Goal: Task Accomplishment & Management: Complete application form

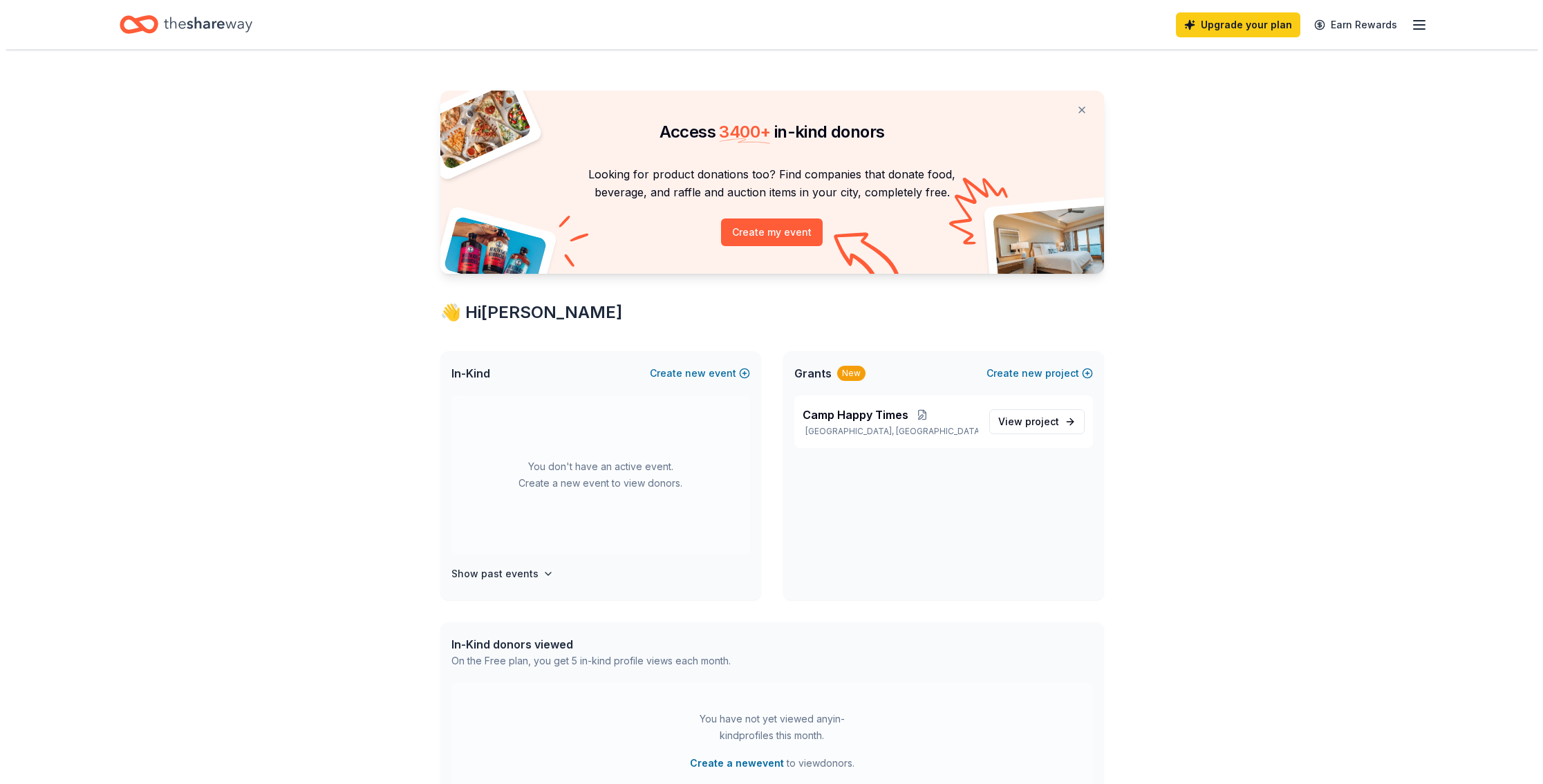
scroll to position [3, 0]
click at [702, 370] on button "Create new event" at bounding box center [695, 374] width 100 height 17
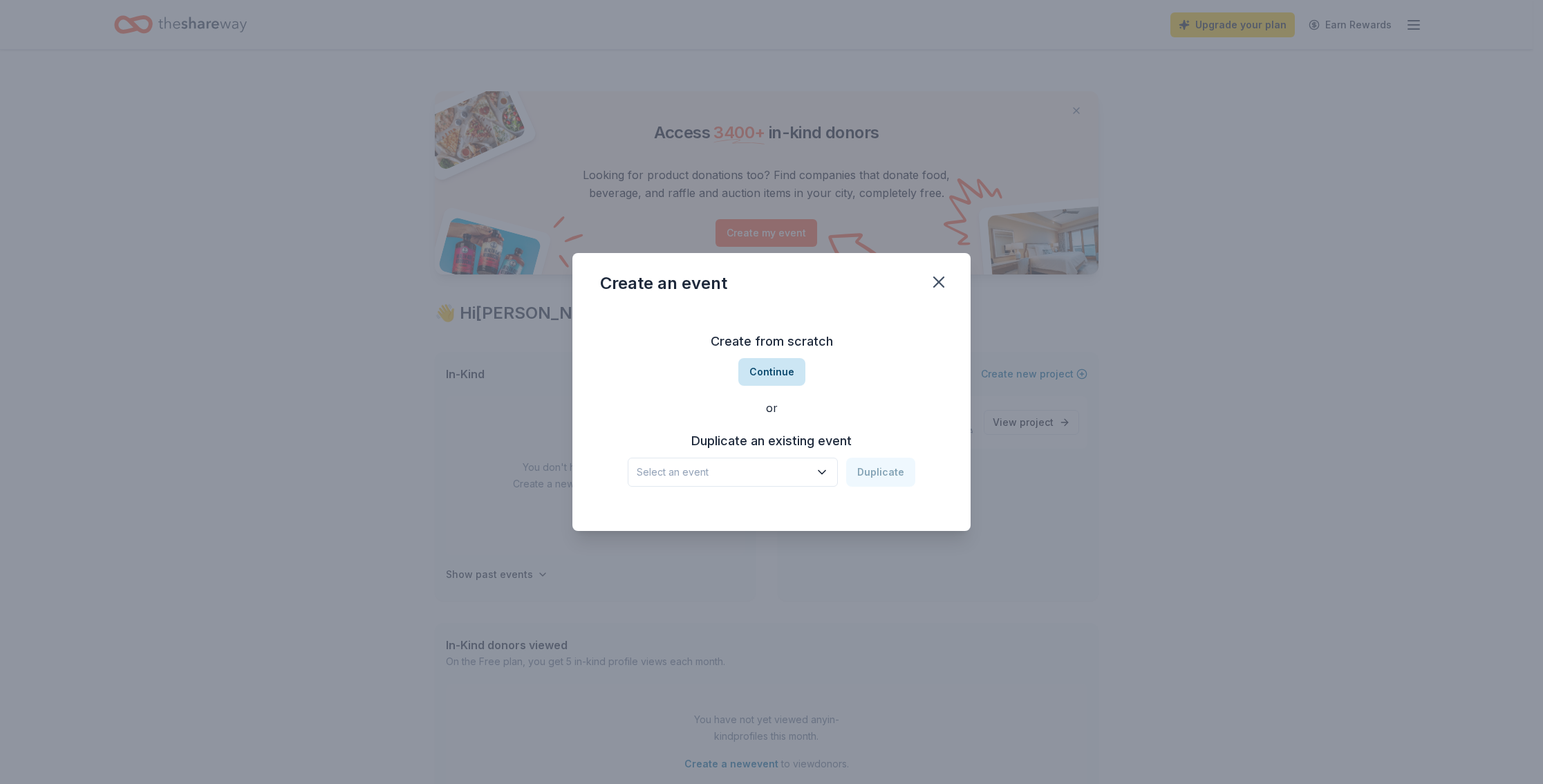
click at [791, 376] on button "Continue" at bounding box center [772, 371] width 67 height 27
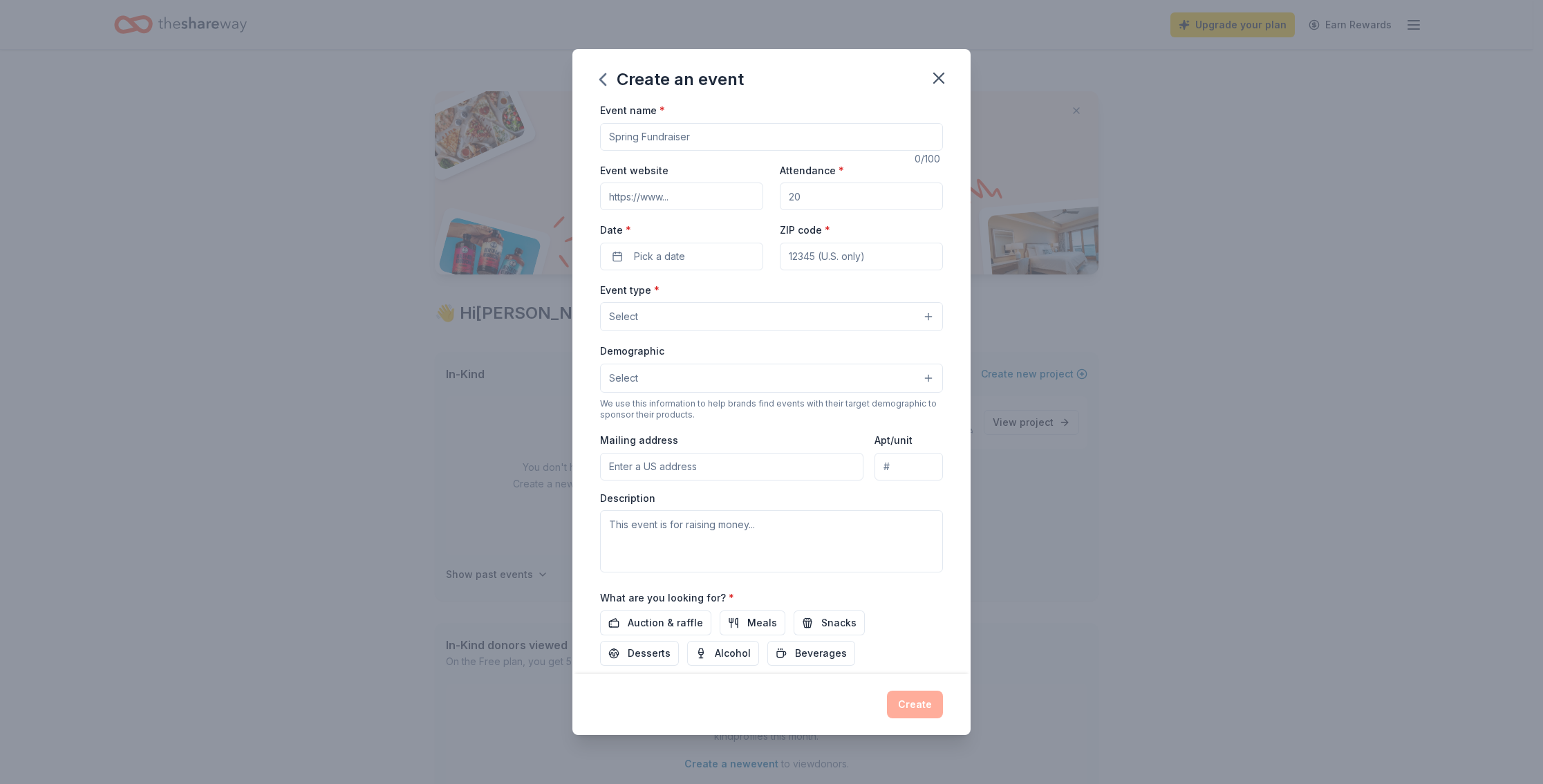
scroll to position [4, 0]
click at [737, 139] on input "Event name *" at bounding box center [772, 134] width 343 height 27
type input "Back To School"
click at [835, 187] on input "Attendance *" at bounding box center [861, 194] width 163 height 27
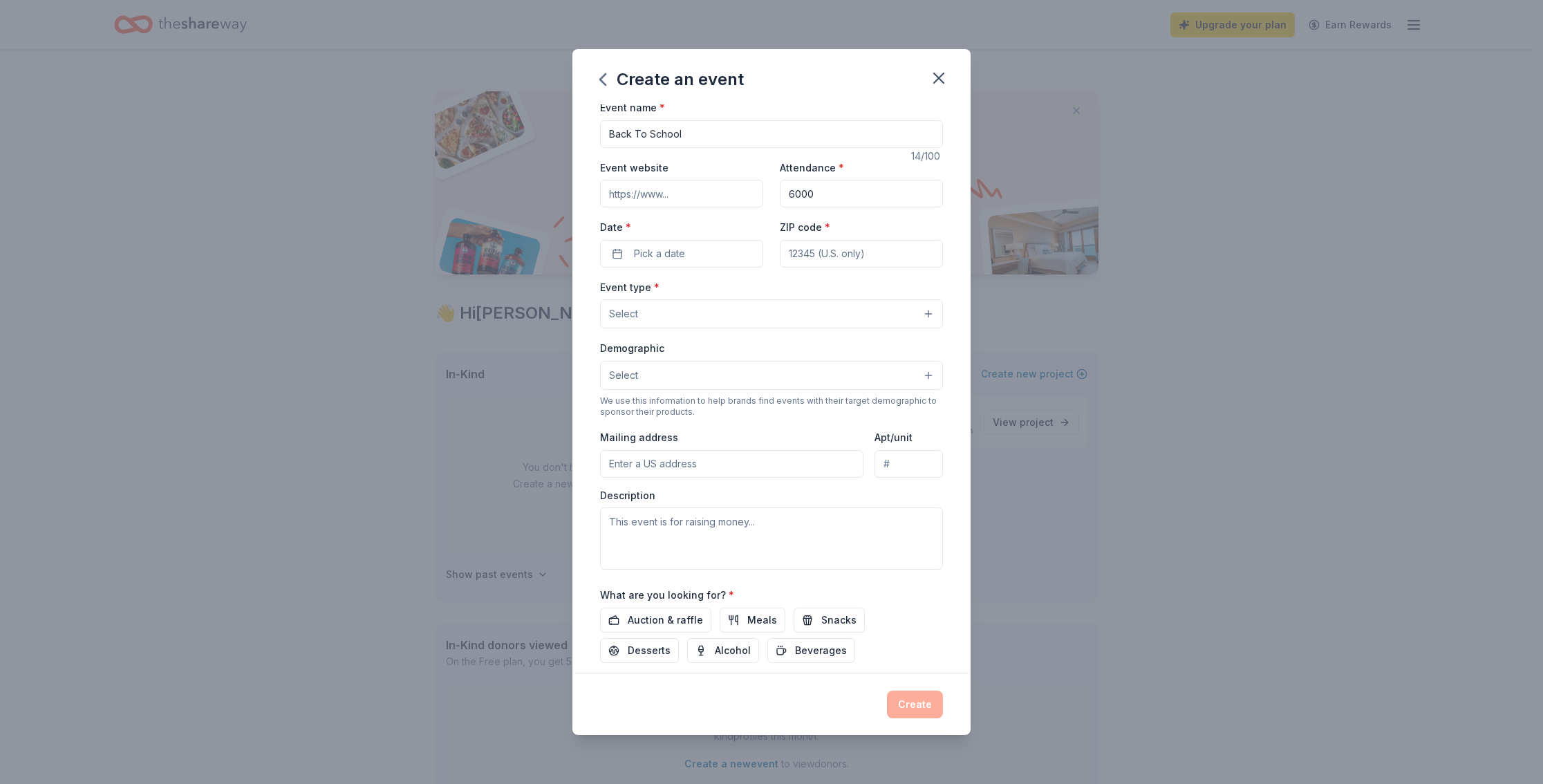
scroll to position [17, 0]
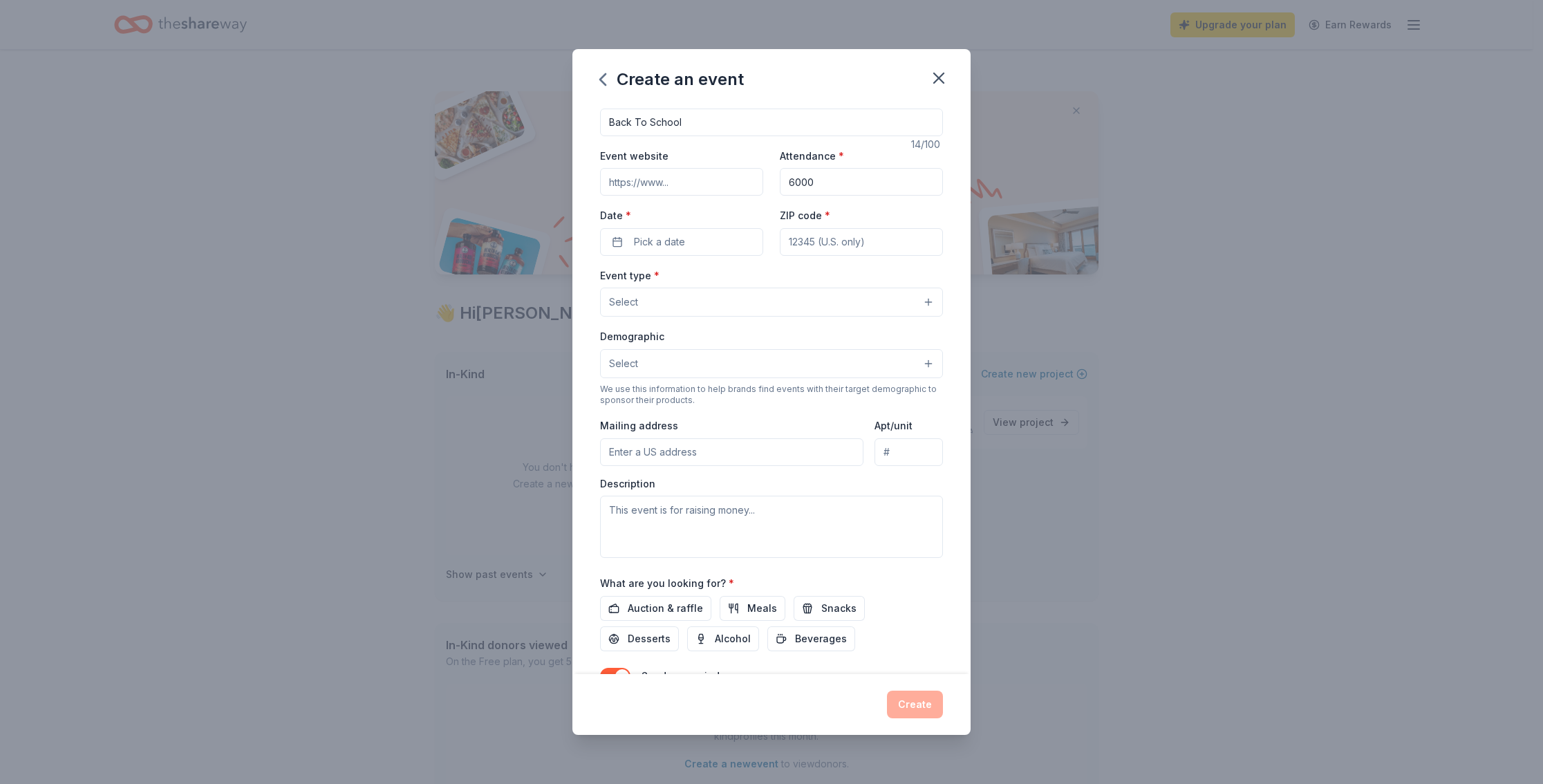
drag, startPoint x: 852, startPoint y: 183, endPoint x: 588, endPoint y: 169, distance: 264.4
click at [588, 169] on div "Event name * Back To School 14 /100 Event website Attendance * 6000 Date * Pick…" at bounding box center [772, 389] width 398 height 570
type input "500"
click at [680, 236] on span "Pick a date" at bounding box center [659, 242] width 51 height 17
click at [656, 484] on button "2" at bounding box center [654, 482] width 25 height 25
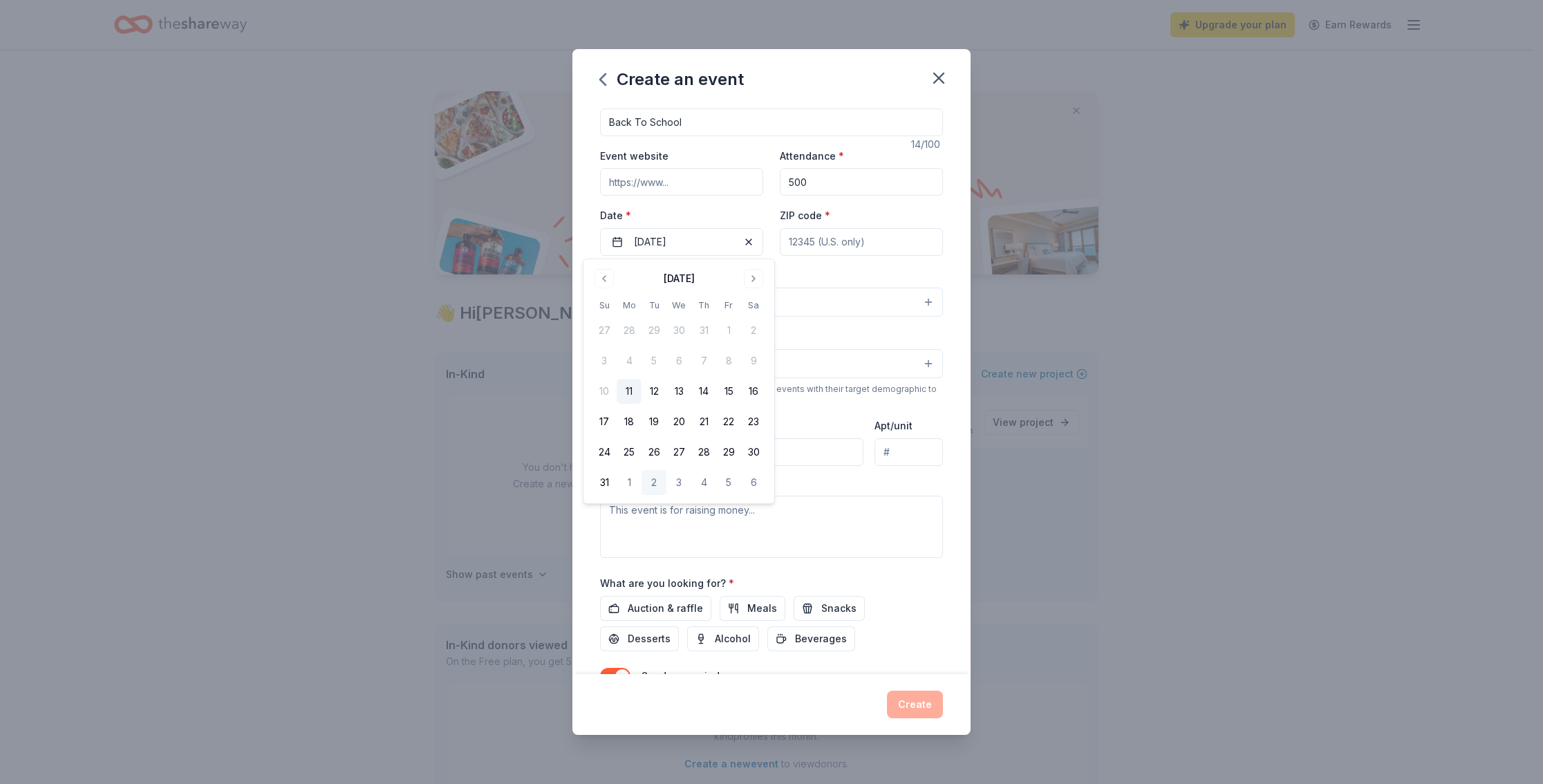
click at [897, 242] on input "ZIP code *" at bounding box center [861, 242] width 163 height 27
type input "07040"
type input "[STREET_ADDRESS]"
type input "The [PERSON_NAME] Fund"
click at [675, 297] on button "Select" at bounding box center [772, 302] width 343 height 29
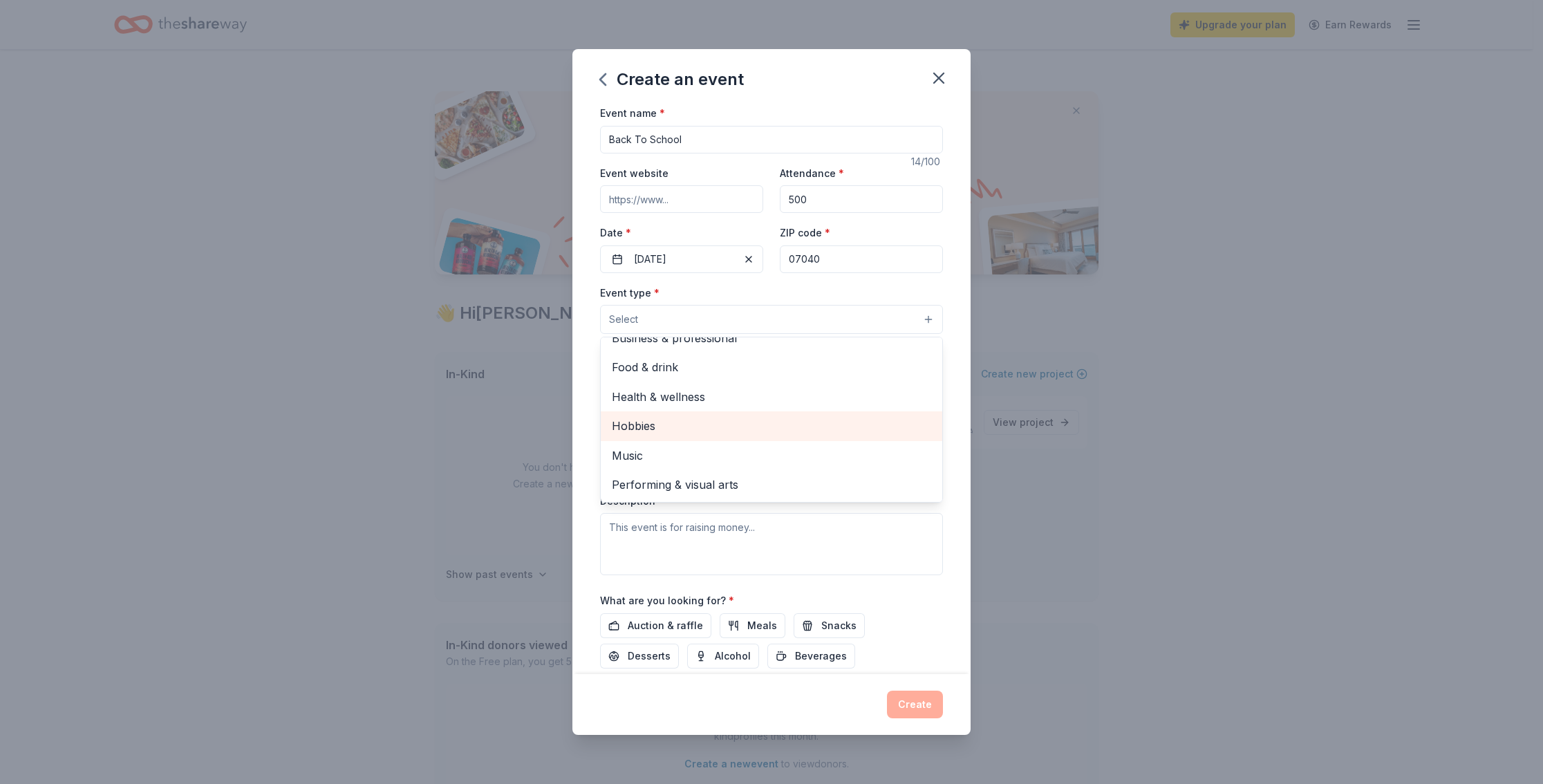
scroll to position [0, 0]
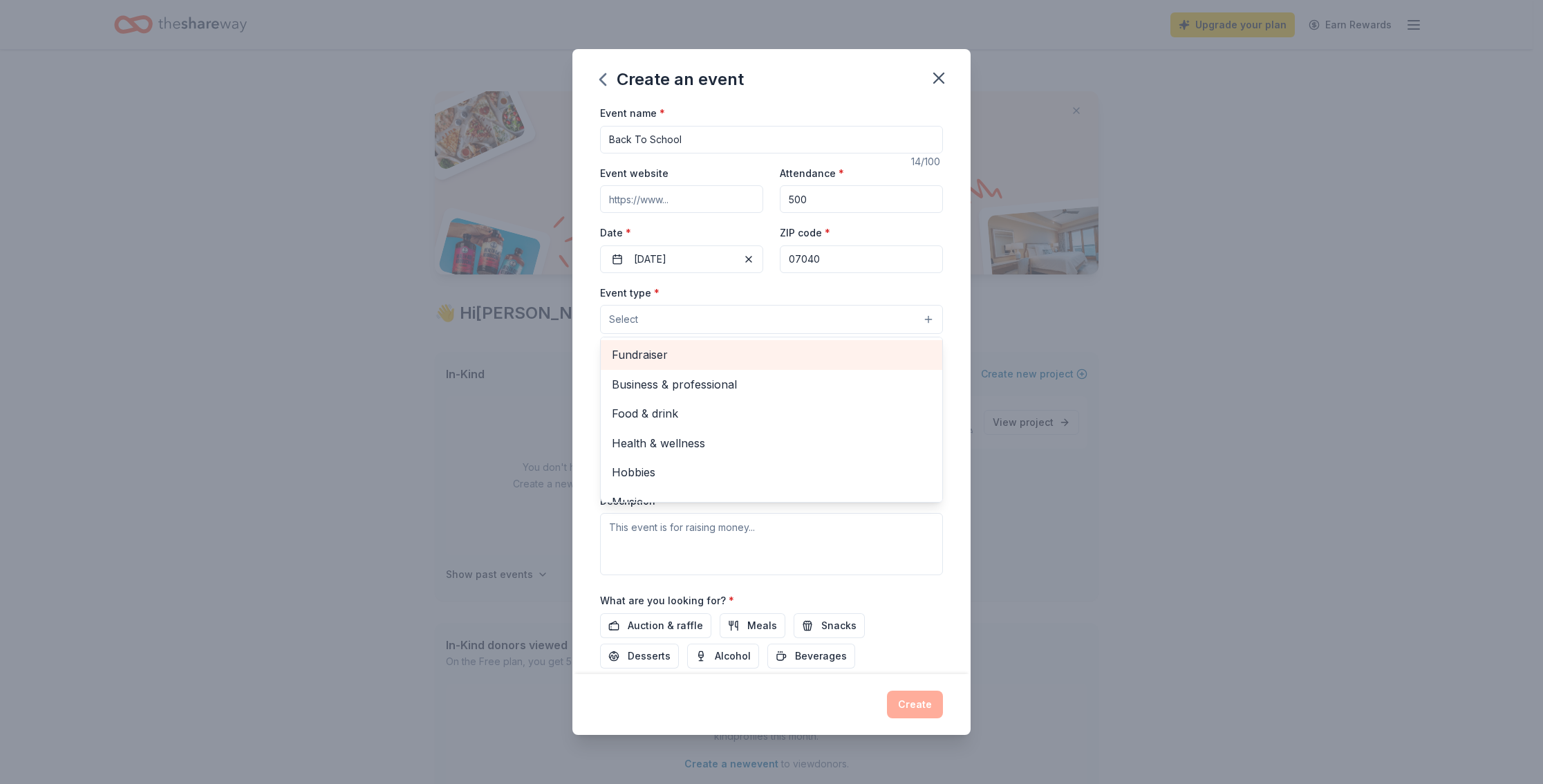
click at [656, 356] on span "Fundraiser" at bounding box center [772, 355] width 319 height 18
click at [948, 306] on div "Event name * Back To School 14 /100 Event website Attendance * 500 Date * [DATE…" at bounding box center [772, 389] width 398 height 570
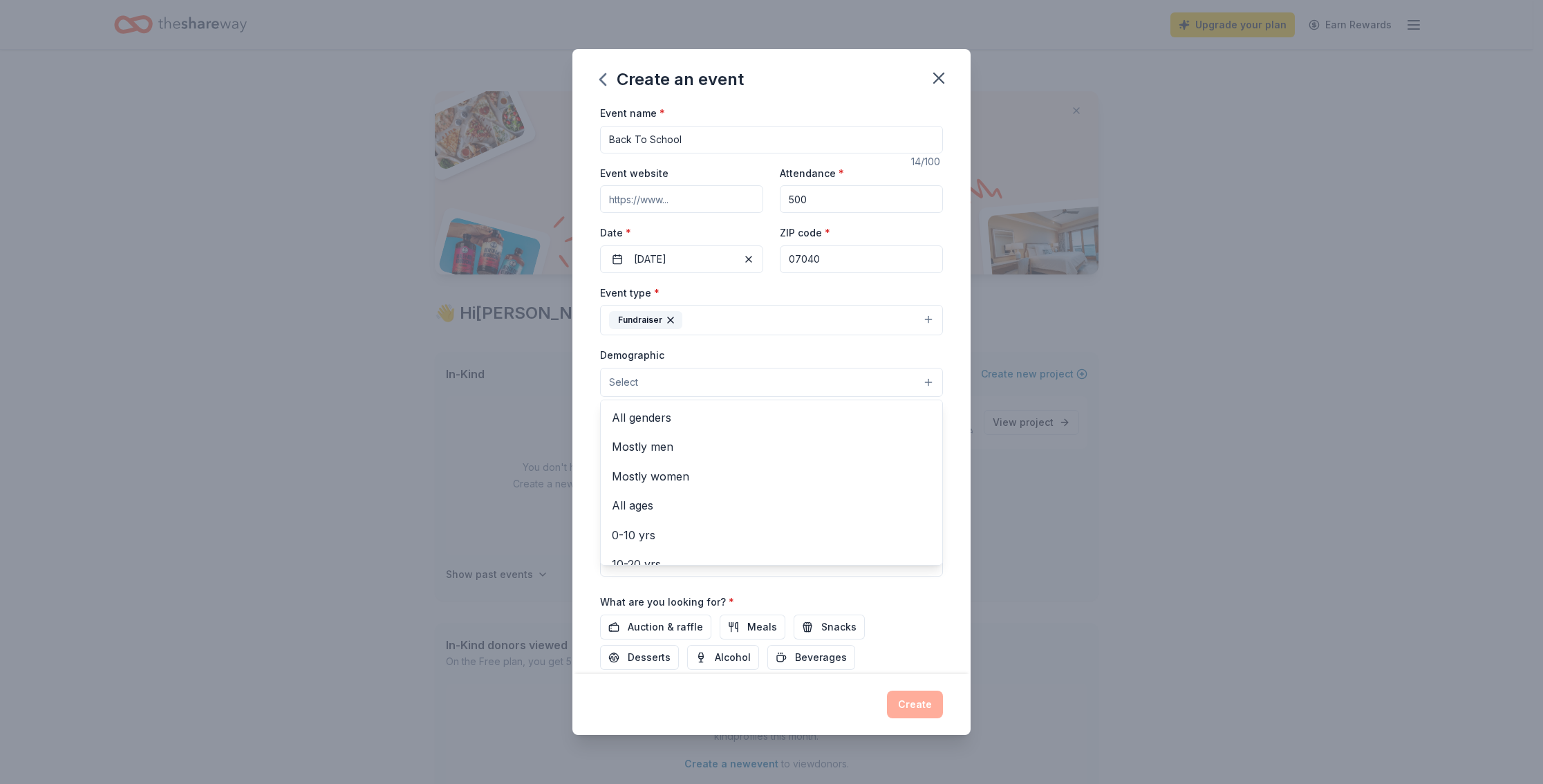
click at [666, 378] on button "Select" at bounding box center [772, 382] width 343 height 29
click at [642, 517] on span "0-10 yrs" at bounding box center [772, 513] width 319 height 18
click at [951, 390] on div "Event name * Back To School 14 /100 Event website Attendance * 500 Date * [DATE…" at bounding box center [772, 389] width 398 height 570
click at [757, 539] on textarea at bounding box center [772, 547] width 343 height 62
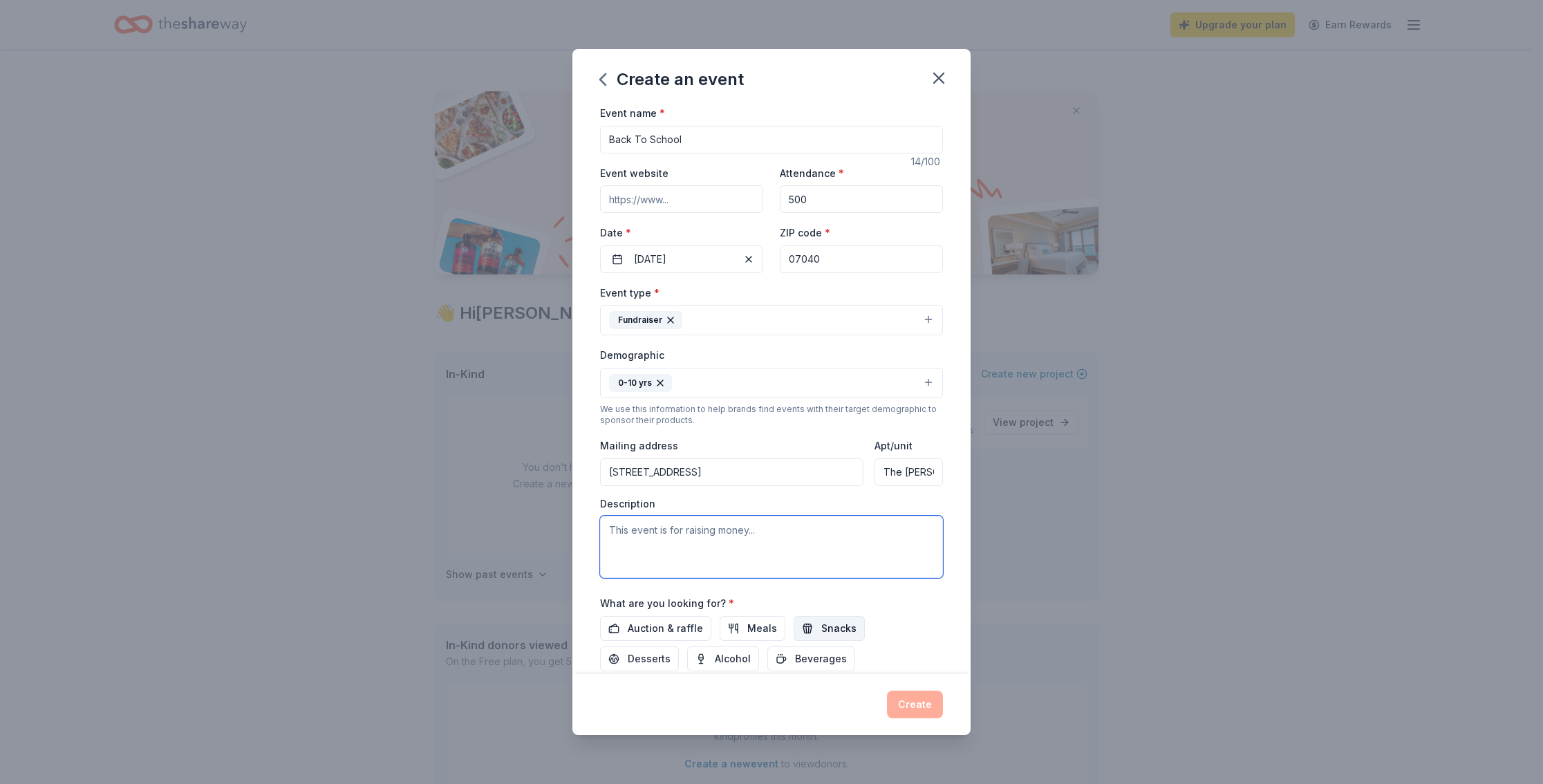
scroll to position [94, 0]
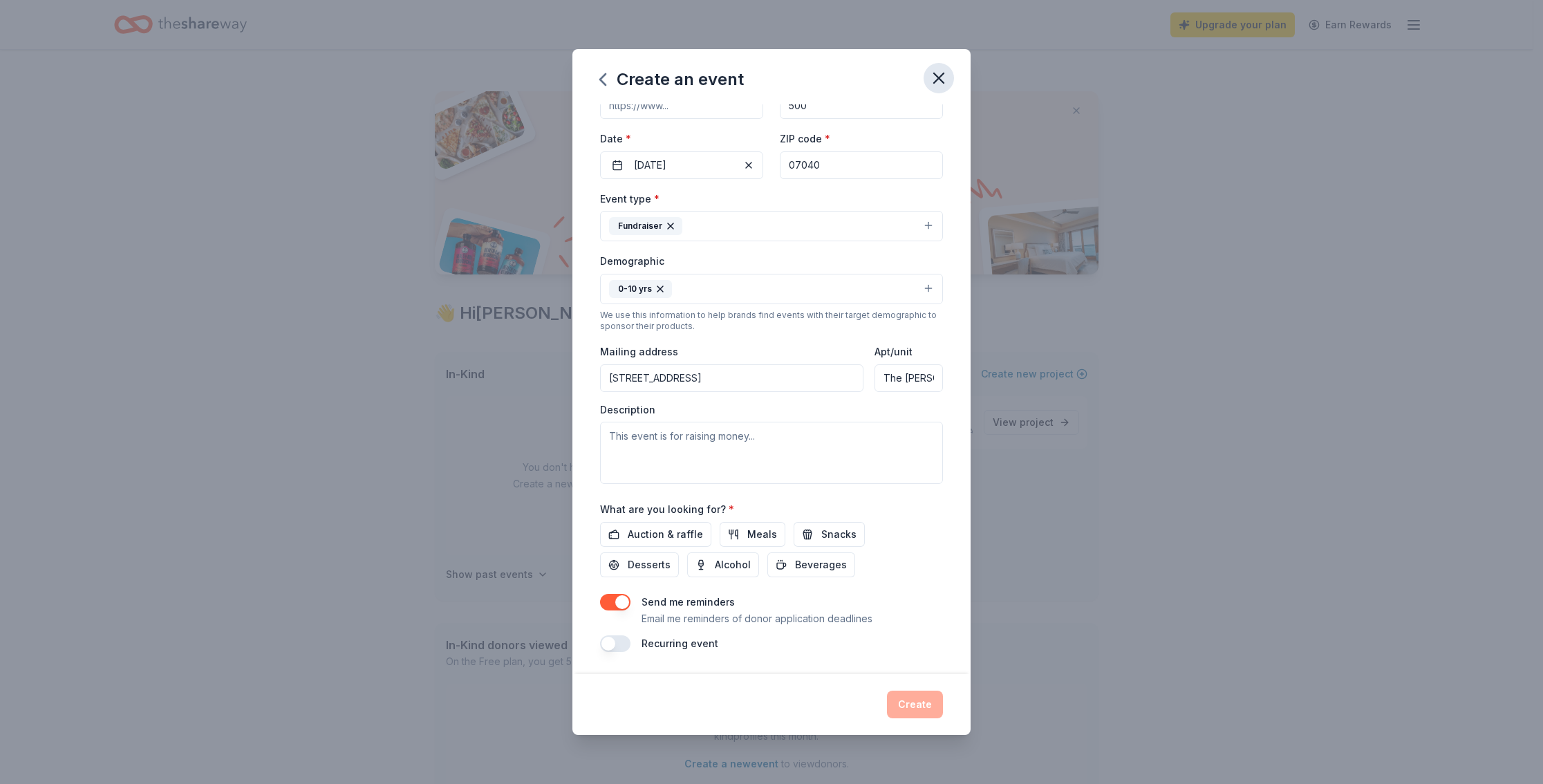
click at [939, 77] on icon "button" at bounding box center [939, 77] width 10 height 10
